Goal: Information Seeking & Learning: Learn about a topic

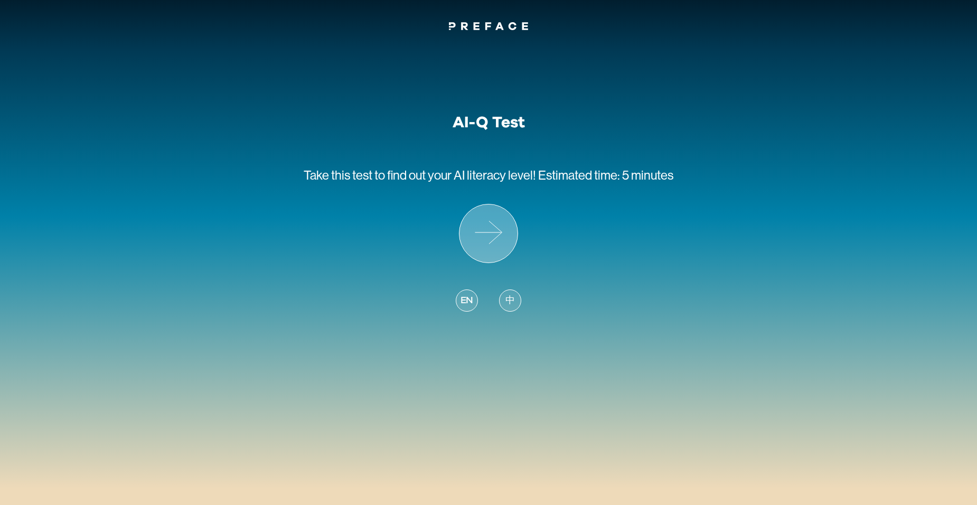
click at [496, 237] on icon at bounding box center [495, 232] width 13 height 23
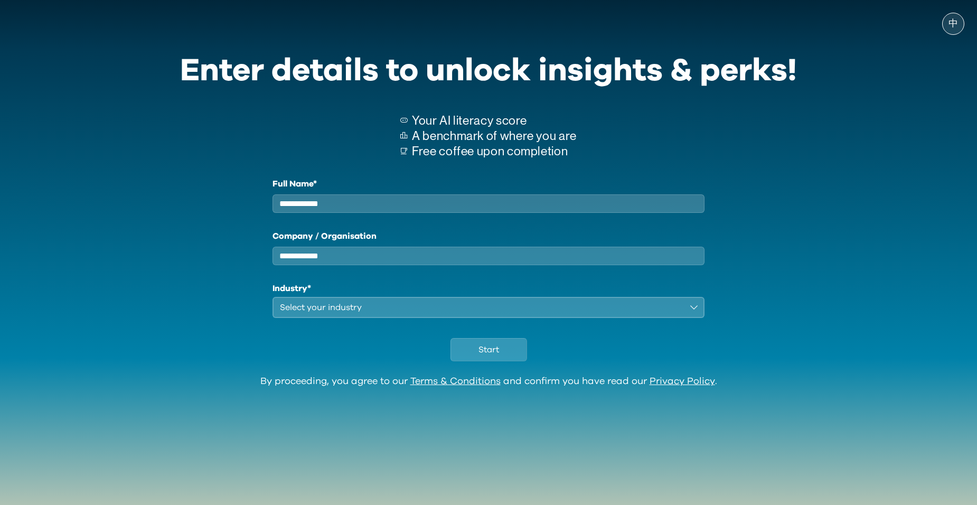
click at [494, 204] on input "Full Name*" at bounding box center [488, 203] width 432 height 18
type input "****"
type input "*"
click at [471, 313] on div "Select your industry" at bounding box center [481, 307] width 402 height 13
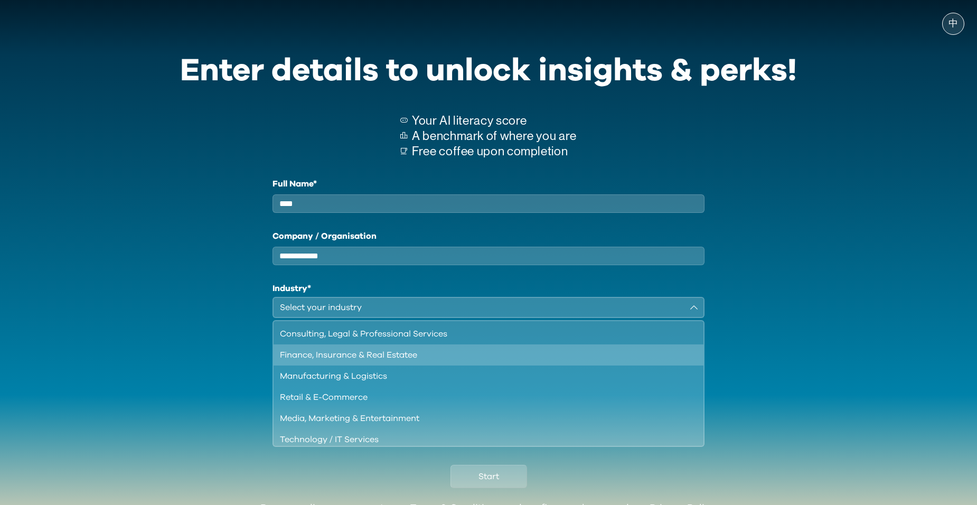
click at [453, 361] on div "Finance, Insurance & Real Estatee" at bounding box center [482, 354] width 404 height 13
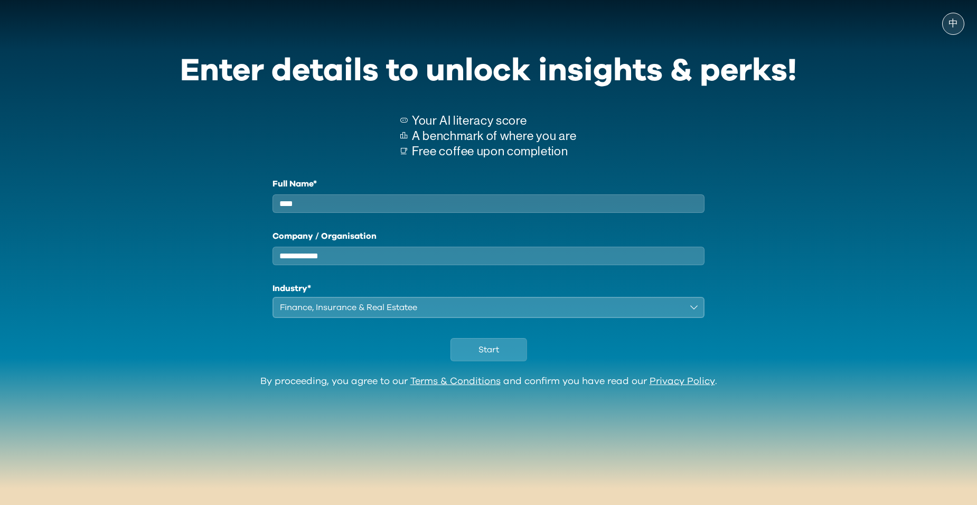
click at [396, 318] on button "Finance, Insurance & Real Estatee" at bounding box center [488, 307] width 432 height 21
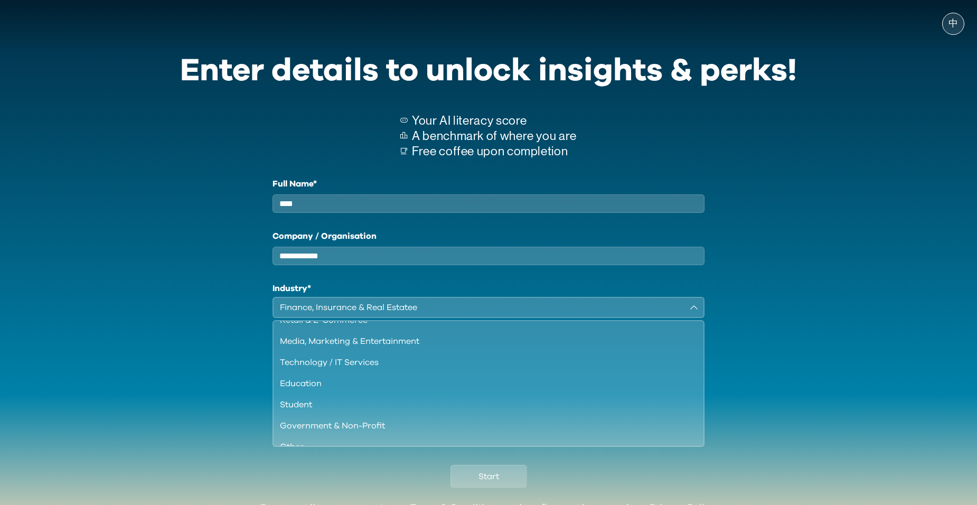
scroll to position [91, 0]
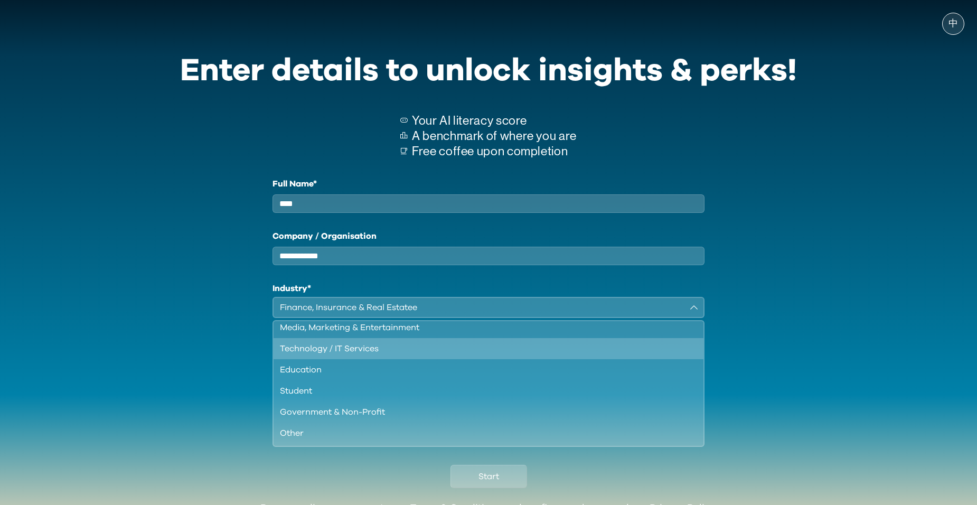
click at [408, 355] on div "Technology / IT Services" at bounding box center [482, 348] width 404 height 13
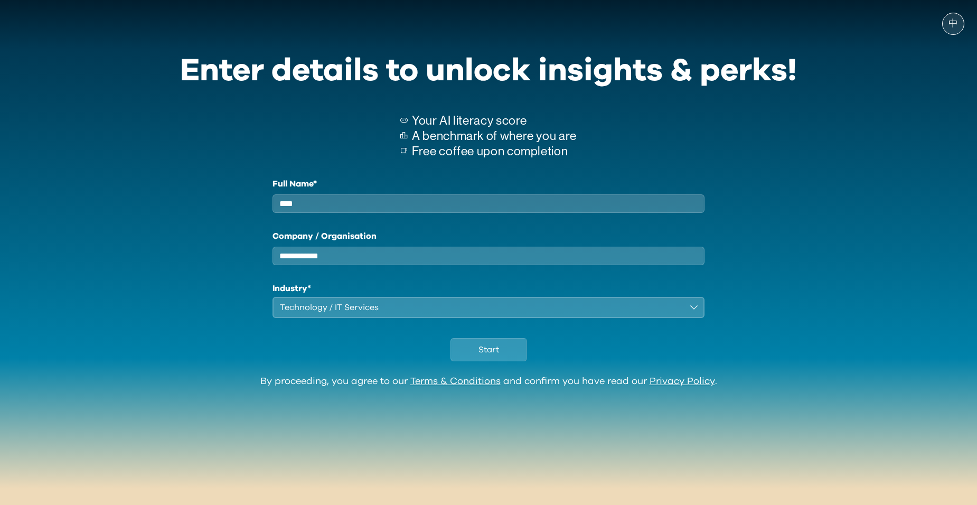
click at [367, 265] on input "Company / Organisation" at bounding box center [488, 256] width 432 height 18
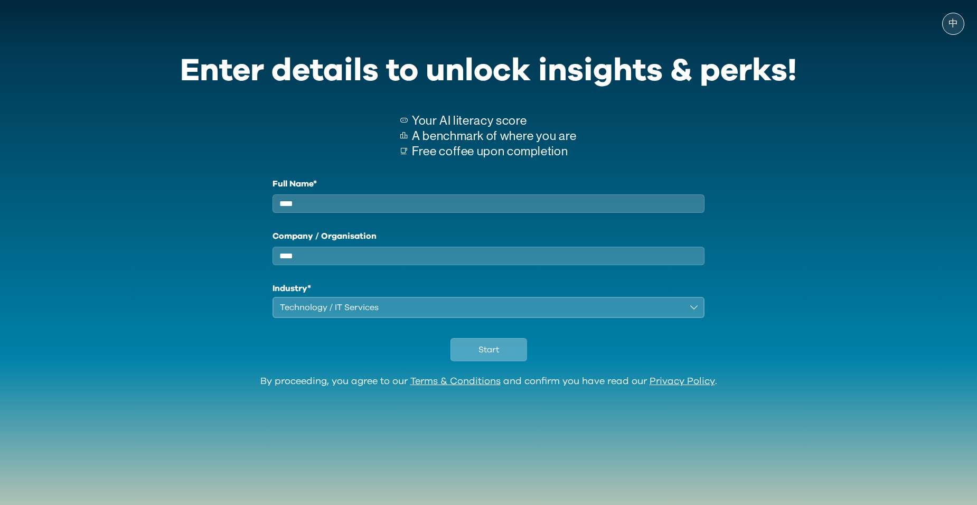
type input "****"
click at [483, 352] on span "Start" at bounding box center [488, 349] width 21 height 13
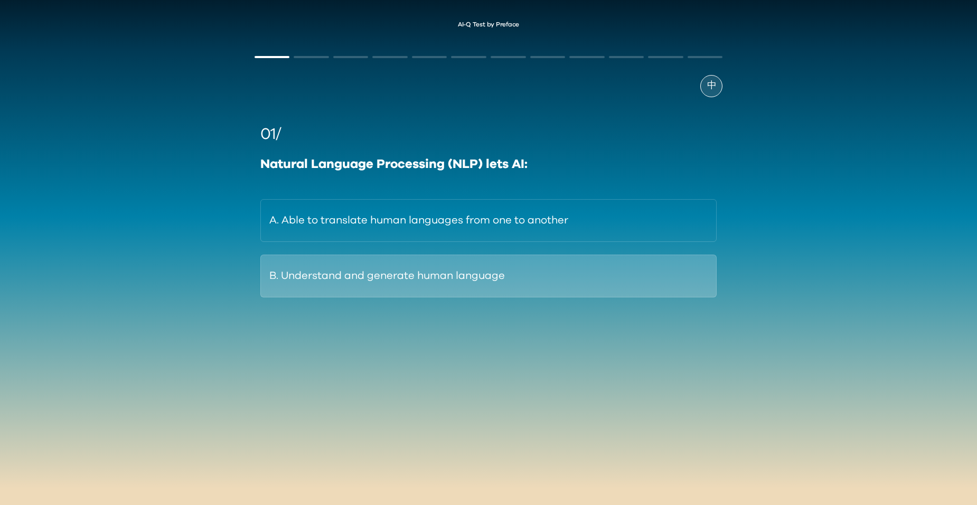
click at [456, 281] on button "B. Understand and generate human language" at bounding box center [488, 275] width 457 height 43
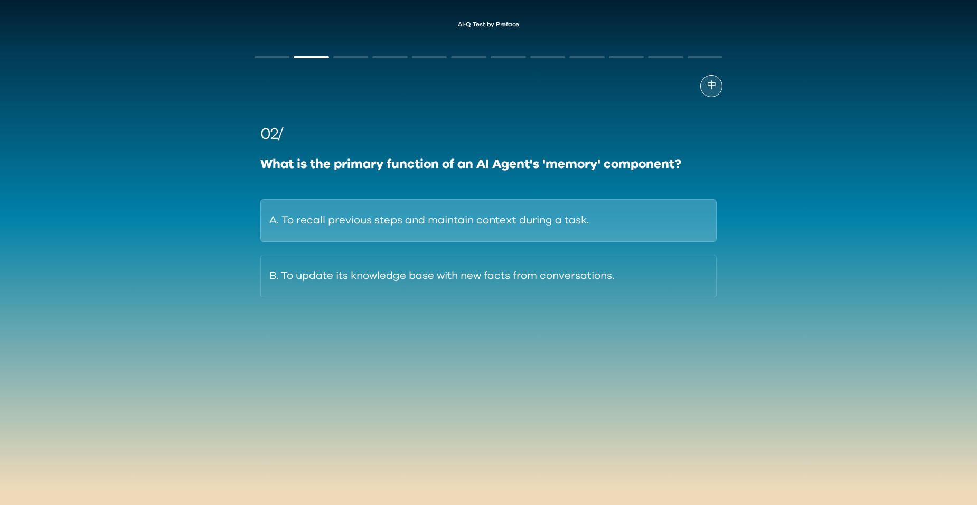
click at [338, 223] on button "A. To recall previous steps and maintain context during a task." at bounding box center [488, 220] width 457 height 43
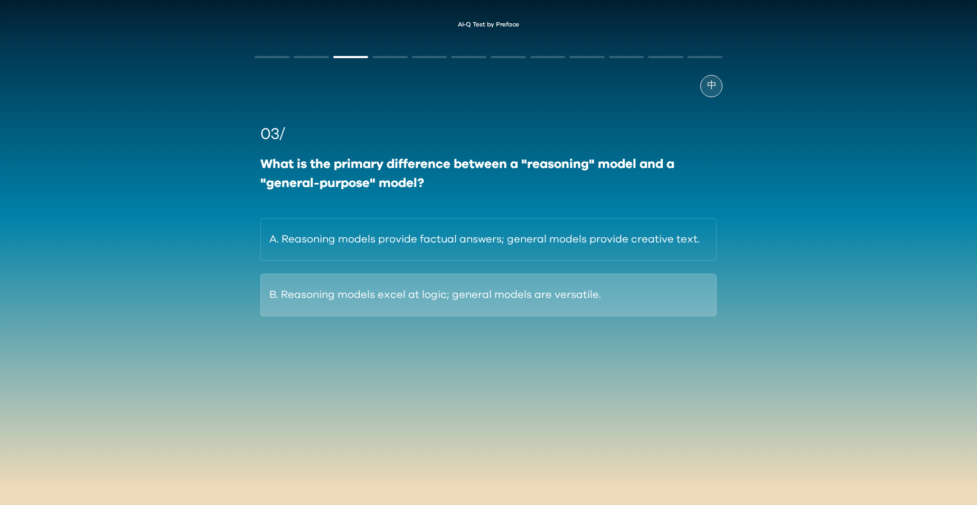
click at [335, 282] on button "B. Reasoning models excel at logic; general models are versatile." at bounding box center [488, 294] width 457 height 43
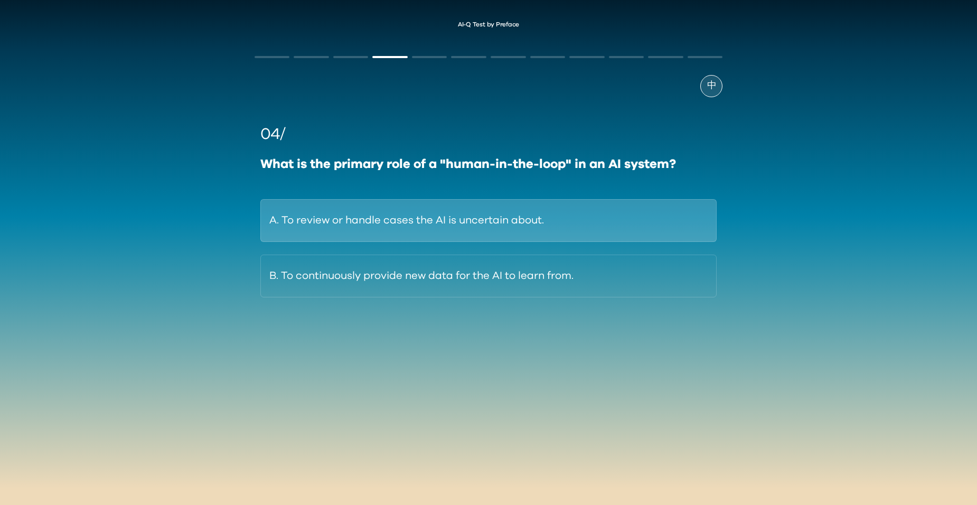
click at [337, 219] on button "A. To review or handle cases the AI is uncertain about." at bounding box center [488, 220] width 457 height 43
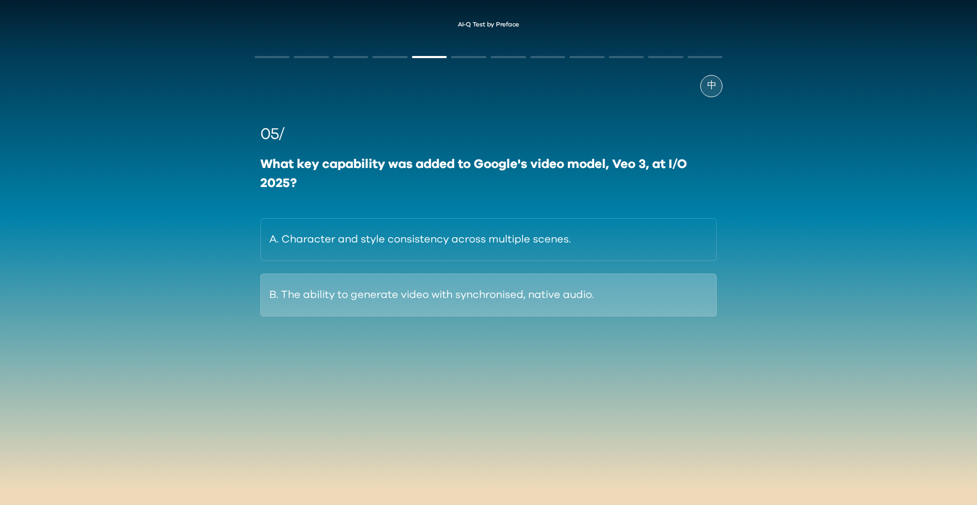
click at [367, 292] on button "B. The ability to generate video with synchronised, native audio." at bounding box center [488, 294] width 457 height 43
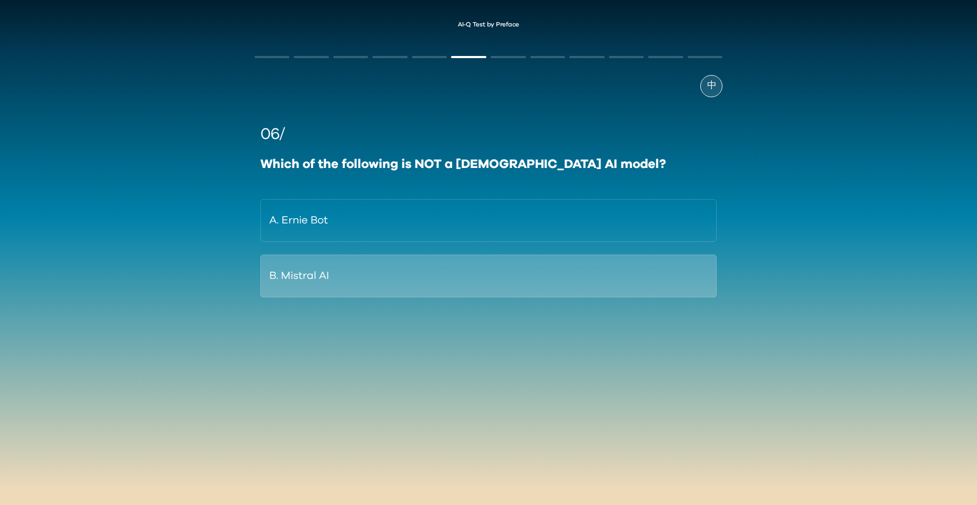
click at [323, 273] on button "B. Mistral AI" at bounding box center [488, 275] width 457 height 43
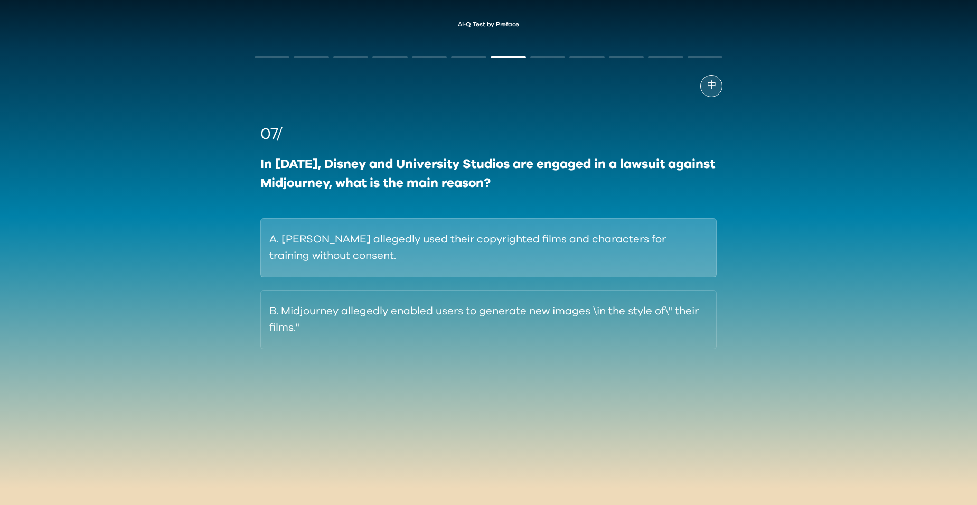
click at [603, 262] on button "A. [PERSON_NAME] allegedly used their copyrighted films and characters for trai…" at bounding box center [488, 247] width 457 height 59
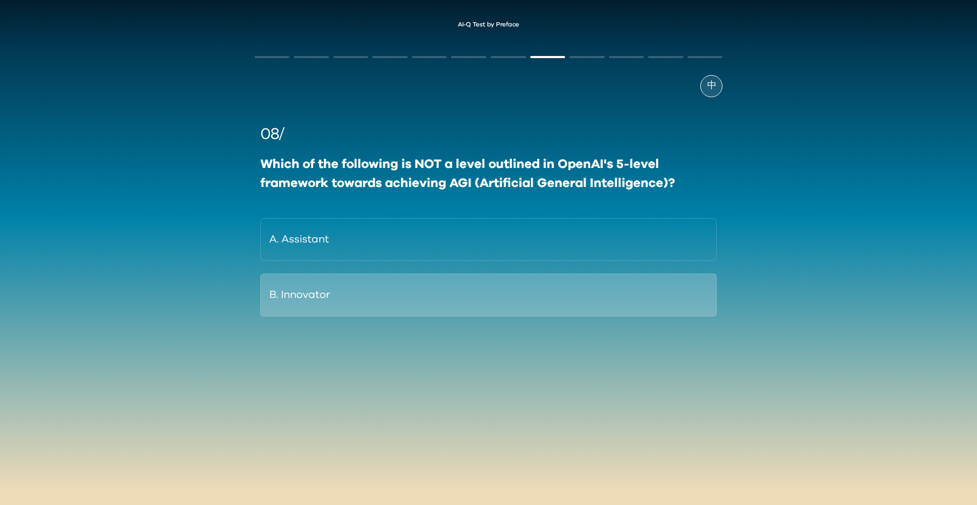
click at [541, 289] on button "B. Innovator" at bounding box center [488, 294] width 457 height 43
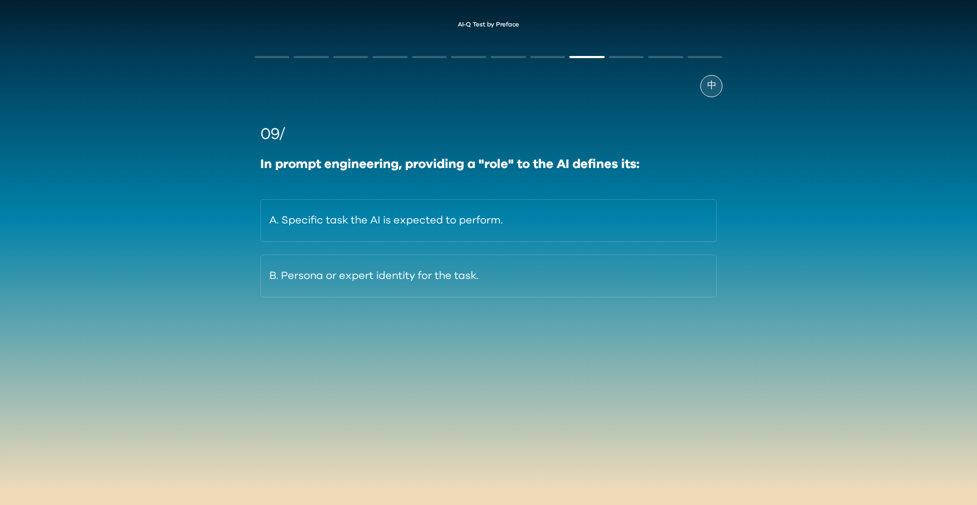
drag, startPoint x: 555, startPoint y: 227, endPoint x: 822, endPoint y: 210, distance: 267.6
click at [822, 210] on div "AI-Q Test by Preface 中 09/ In prompt engineering, providing a "role" to the AI …" at bounding box center [488, 202] width 977 height 383
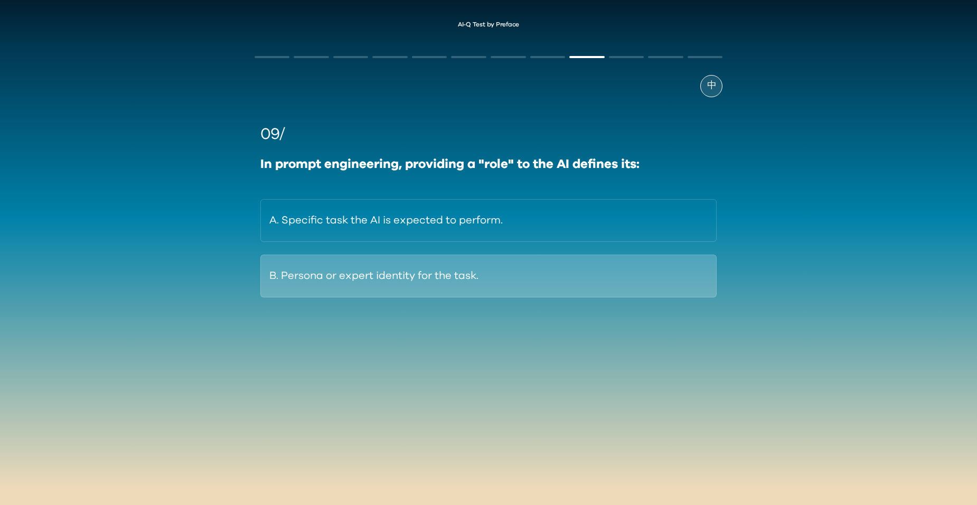
click at [452, 283] on button "B. Persona or expert identity for the task." at bounding box center [488, 275] width 457 height 43
click at [562, 285] on button "B. By training on massive datasets of math problems." at bounding box center [488, 275] width 457 height 43
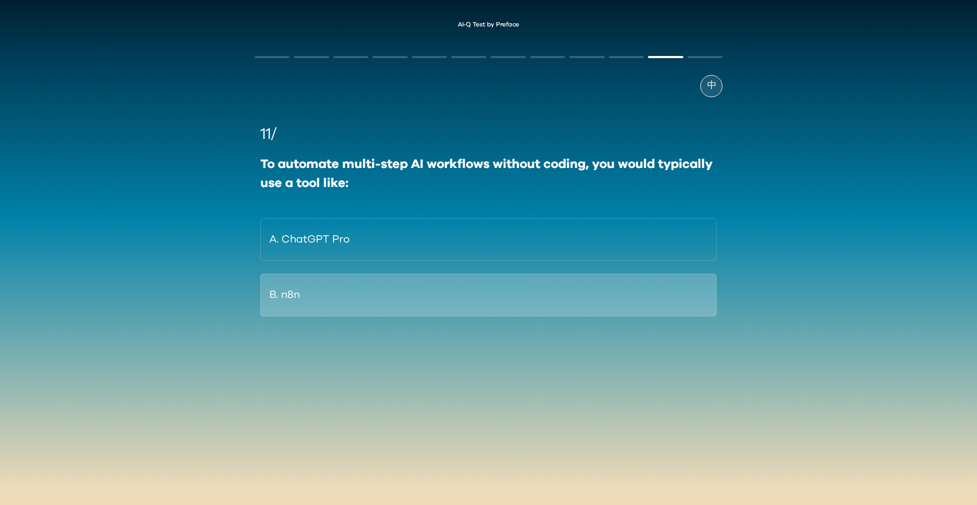
click at [343, 298] on button "B. n8n" at bounding box center [488, 294] width 457 height 43
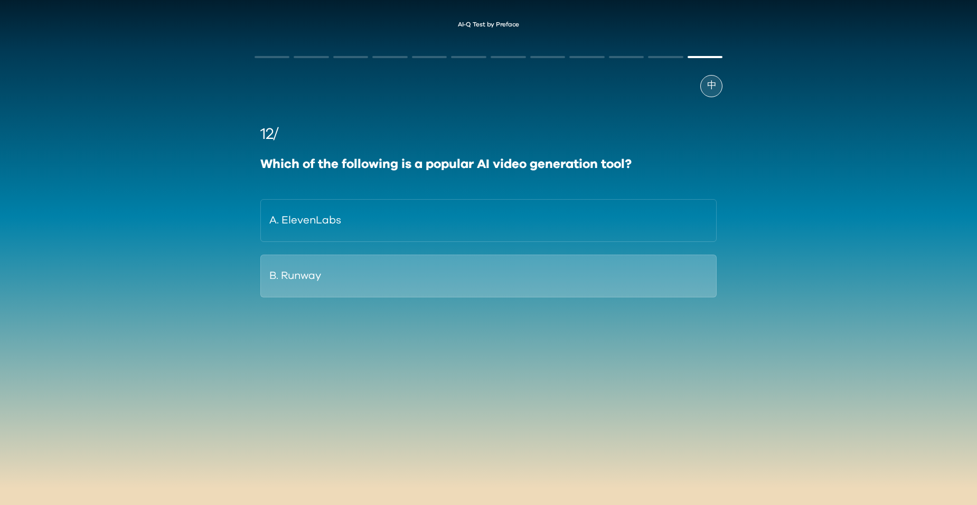
click at [343, 282] on button "B. Runway" at bounding box center [488, 275] width 457 height 43
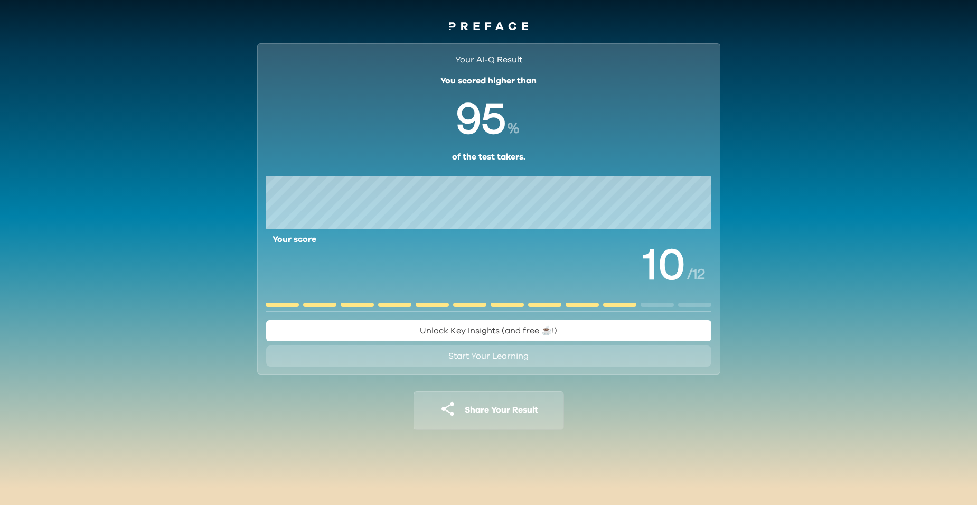
drag, startPoint x: 485, startPoint y: 359, endPoint x: 257, endPoint y: 396, distance: 231.5
click at [252, 396] on div "Your AI-Q Result You scored higher than % of the test takers. Your score / 12 U…" at bounding box center [488, 244] width 488 height 421
click at [475, 329] on span "Unlock Key Insights (and free ☕️!)" at bounding box center [488, 330] width 137 height 8
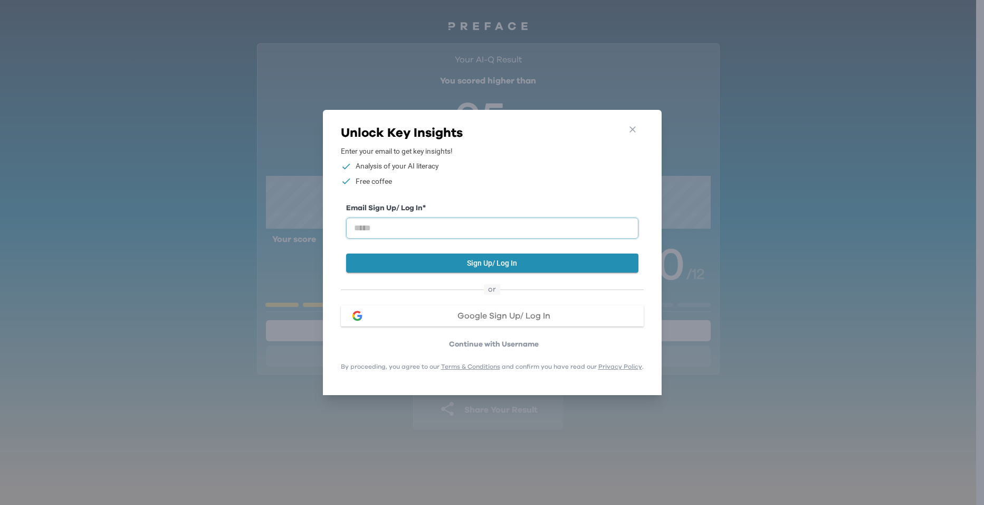
click at [550, 223] on input "email" at bounding box center [492, 227] width 292 height 21
type input "**********"
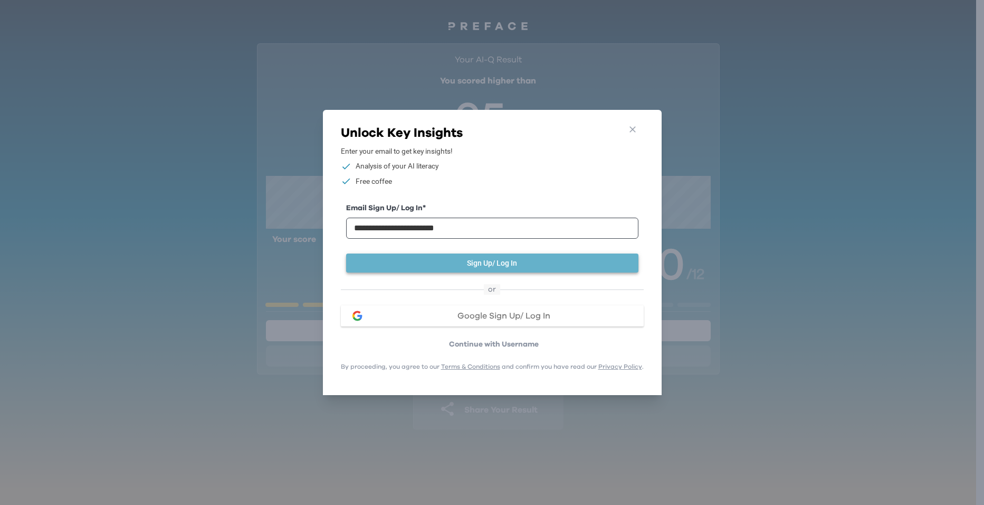
click at [516, 259] on button "Sign Up/ Log In" at bounding box center [492, 263] width 292 height 20
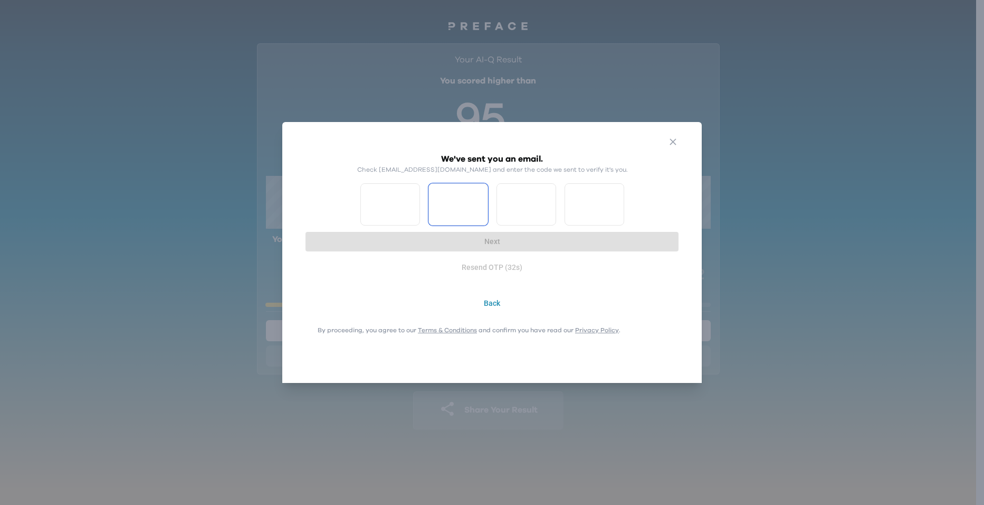
click at [405, 193] on input "*" at bounding box center [391, 204] width 60 height 42
click at [387, 194] on input "*" at bounding box center [391, 204] width 60 height 42
type input "*"
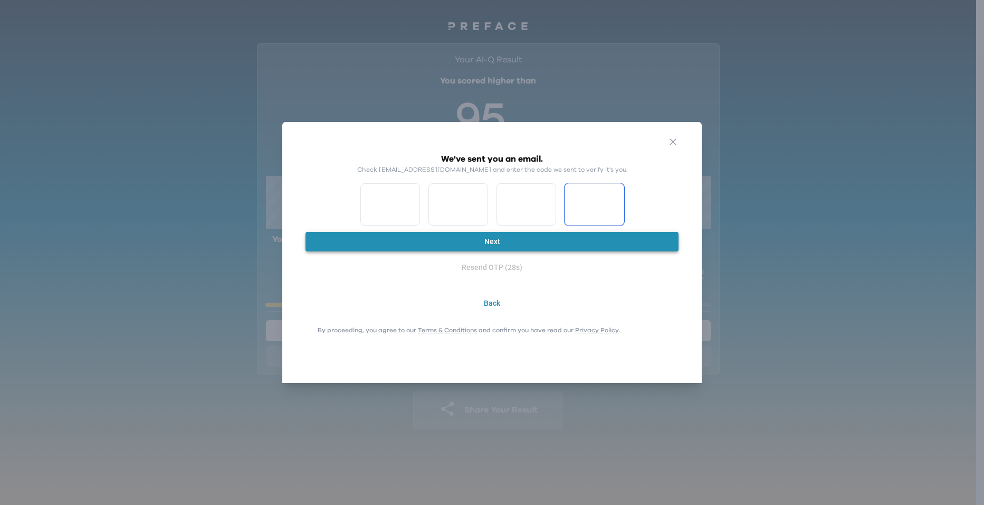
type input "*"
click at [508, 243] on button "Next" at bounding box center [492, 242] width 373 height 20
